Goal: Find specific page/section: Find specific page/section

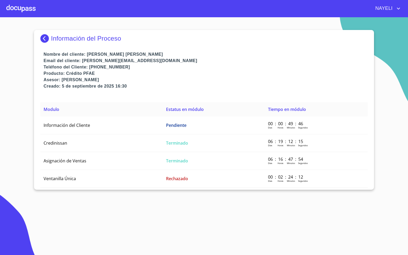
click at [31, 12] on div at bounding box center [20, 8] width 29 height 17
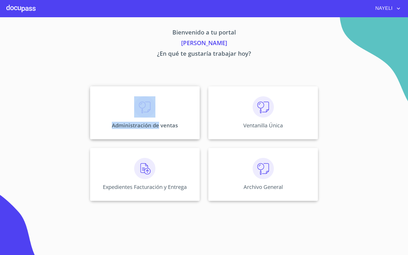
click at [157, 119] on div "Administración de ventas" at bounding box center [145, 112] width 110 height 53
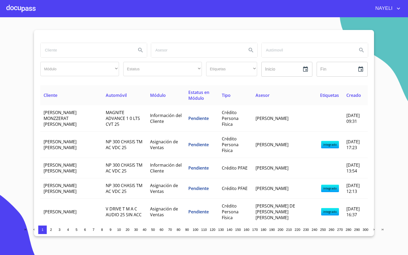
click at [95, 52] on input "search" at bounding box center [86, 50] width 91 height 14
type input "[PERSON_NAME]"
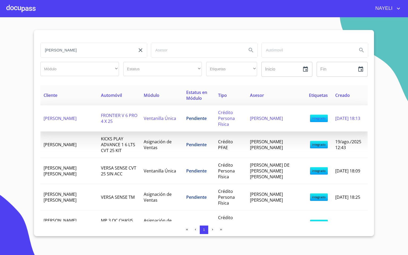
click at [70, 120] on td "[PERSON_NAME]" at bounding box center [68, 118] width 57 height 26
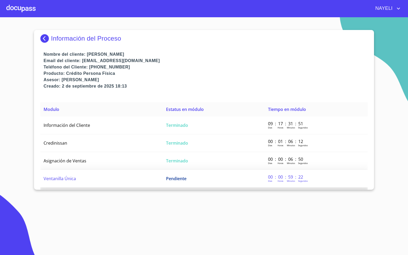
click at [112, 183] on td "Ventanilla Única" at bounding box center [101, 179] width 122 height 18
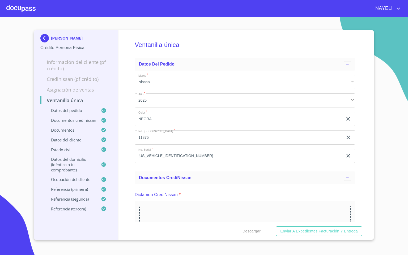
click at [128, 169] on div "Ventanilla única Datos del pedido Marca   * Nissan ​ Año   * 2025 ​ Color   * N…" at bounding box center [245, 126] width 253 height 192
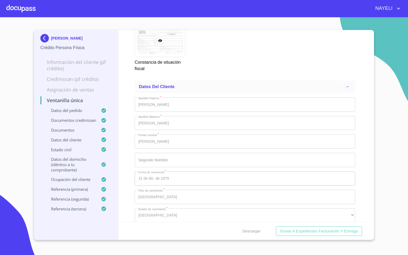
scroll to position [1714, 0]
